Goal: Navigation & Orientation: Find specific page/section

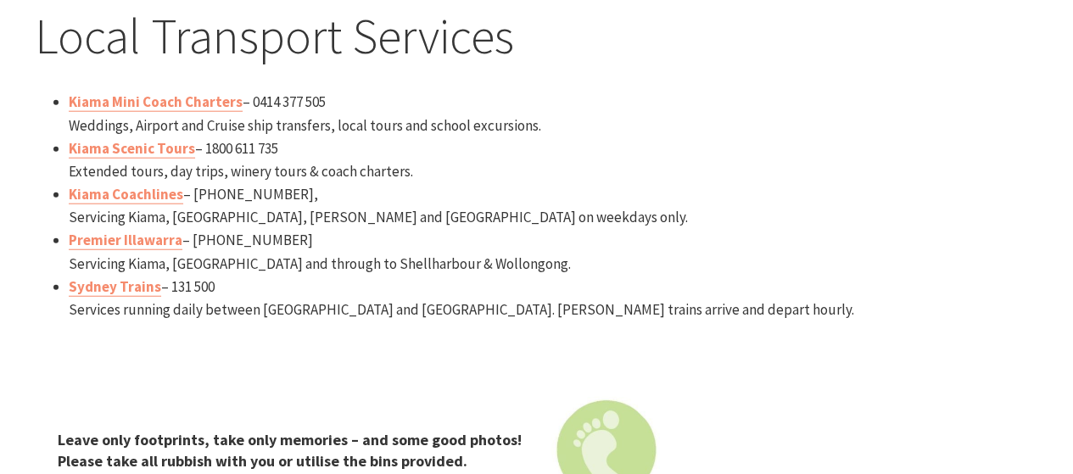
scroll to position [2120, 0]
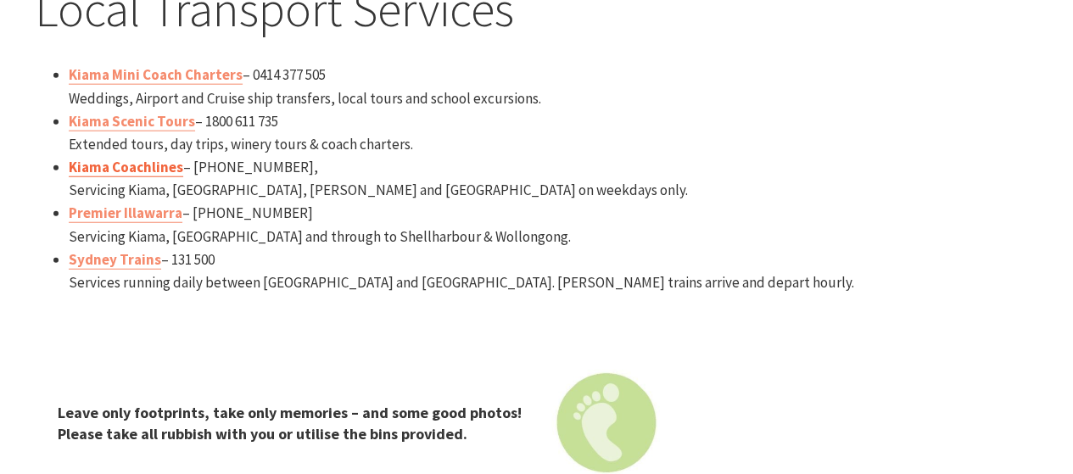
click at [127, 165] on link "Kiama Coachlines" at bounding box center [126, 168] width 114 height 20
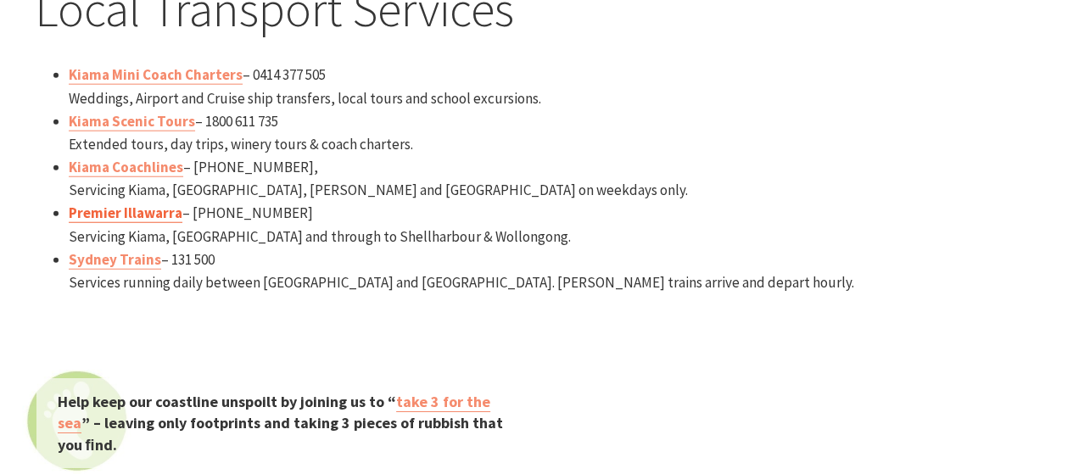
click at [108, 216] on link "Premier Illawarra" at bounding box center [126, 213] width 114 height 20
